Goal: Information Seeking & Learning: Learn about a topic

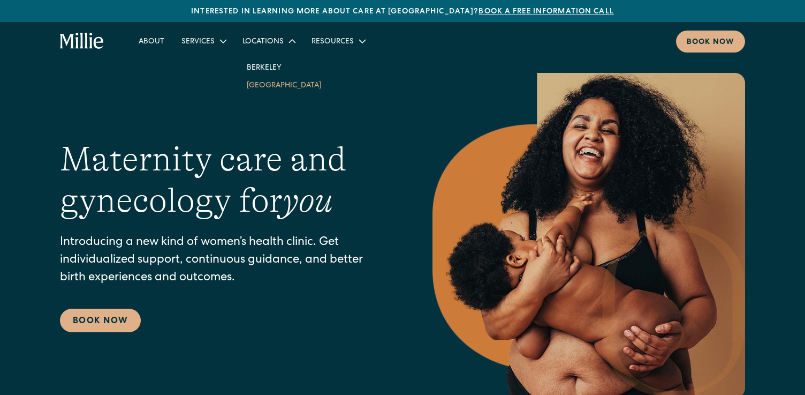
click at [268, 86] on link "[GEOGRAPHIC_DATA]" at bounding box center [284, 85] width 92 height 18
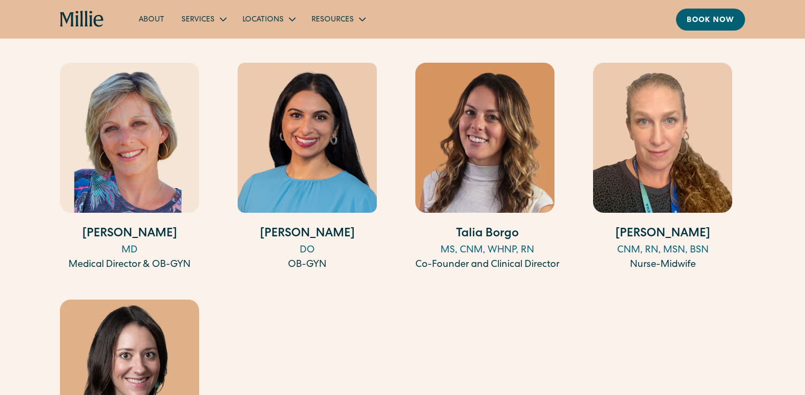
scroll to position [1094, 0]
click at [676, 112] on img at bounding box center [662, 138] width 139 height 150
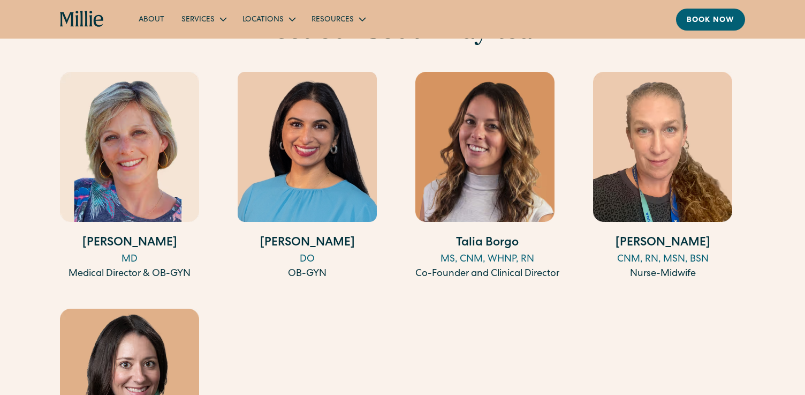
scroll to position [1065, 0]
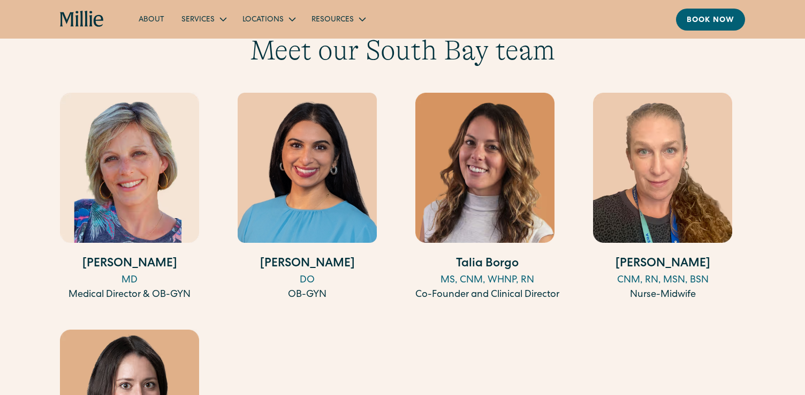
click at [673, 179] on img at bounding box center [662, 168] width 139 height 150
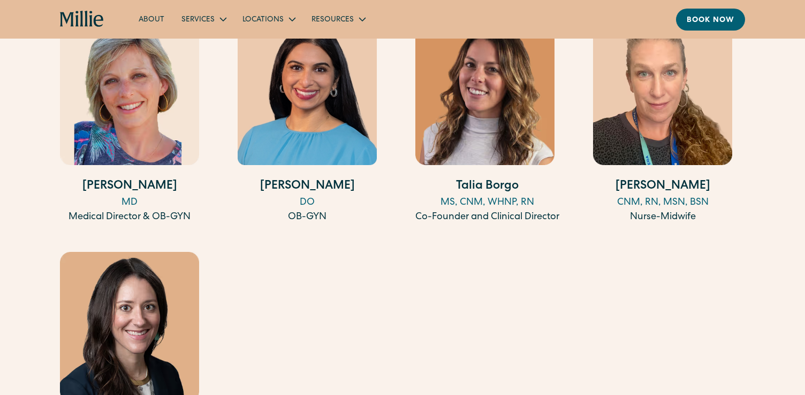
scroll to position [1206, 0]
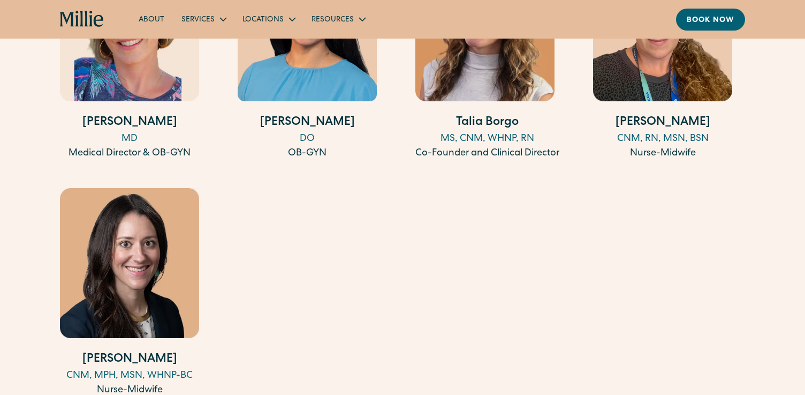
click at [140, 291] on img at bounding box center [129, 263] width 139 height 150
click at [672, 121] on h4 "[PERSON_NAME]" at bounding box center [662, 123] width 139 height 18
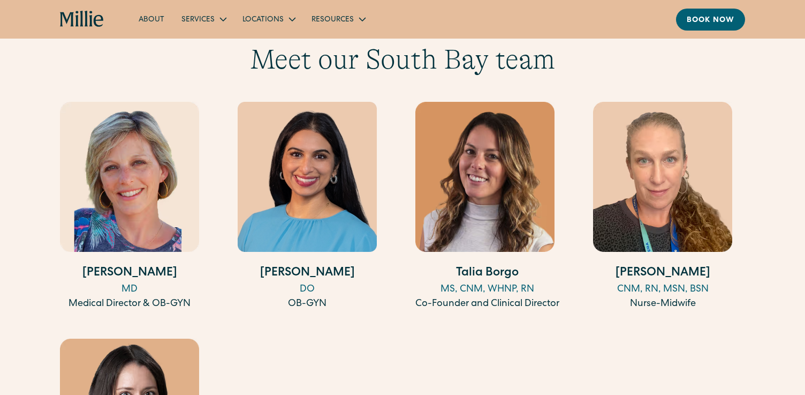
scroll to position [1051, 0]
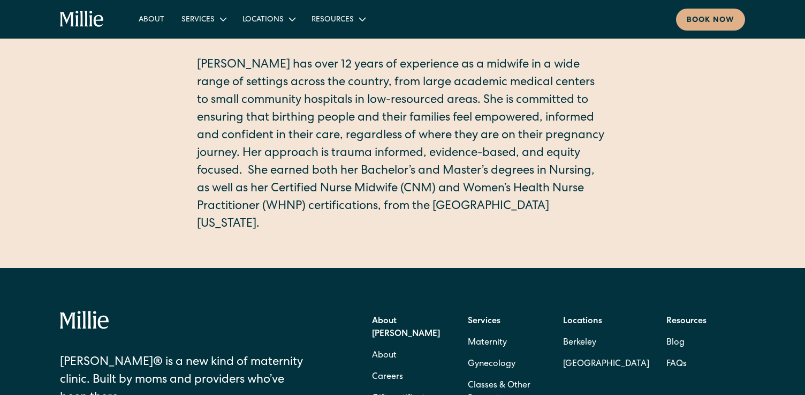
scroll to position [261, 0]
